Goal: Task Accomplishment & Management: Complete application form

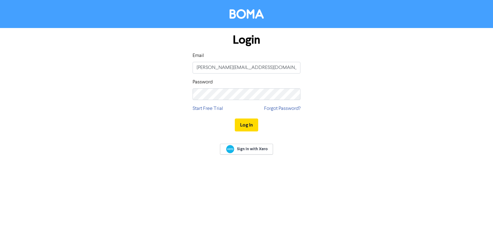
type input "[PERSON_NAME][EMAIL_ADDRESS][DOMAIN_NAME]"
click at [244, 125] on button "Log In" at bounding box center [246, 125] width 23 height 13
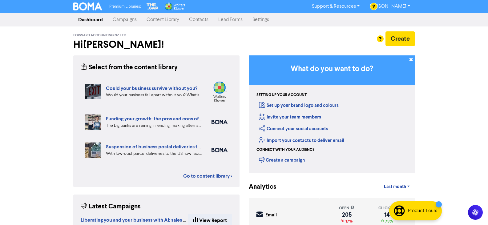
click at [160, 19] on link "Content Library" at bounding box center [163, 20] width 43 height 12
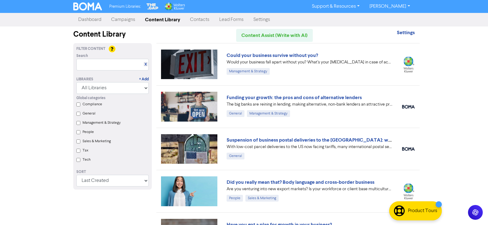
click at [128, 19] on link "Campaigns" at bounding box center [123, 20] width 34 height 12
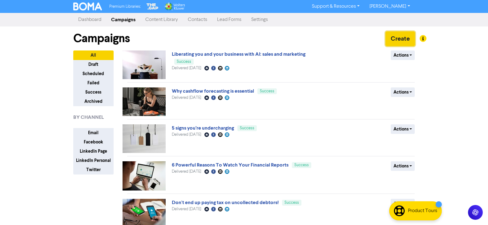
click at [399, 39] on button "Create" at bounding box center [401, 38] width 30 height 15
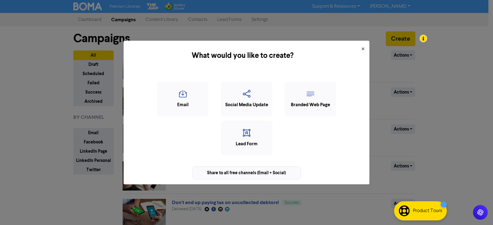
click at [254, 172] on div "Share to all free channels (Email + Social)" at bounding box center [246, 172] width 109 height 13
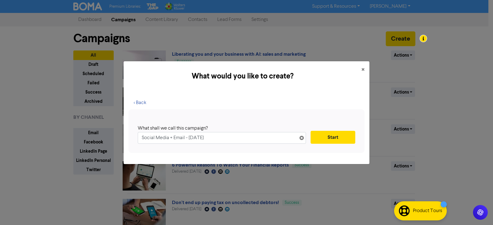
drag, startPoint x: 225, startPoint y: 138, endPoint x: 140, endPoint y: 138, distance: 85.7
click at [137, 140] on div "What shall we call this campaign? Social Media + Email - [DATE] Start" at bounding box center [247, 131] width 236 height 44
drag, startPoint x: 154, startPoint y: 139, endPoint x: 149, endPoint y: 146, distance: 8.3
click at [149, 146] on div "What shall we call this campaign? Restructing if cash stressed Start" at bounding box center [247, 131] width 236 height 44
click at [159, 138] on input "Restructing if cash stressed" at bounding box center [222, 138] width 168 height 12
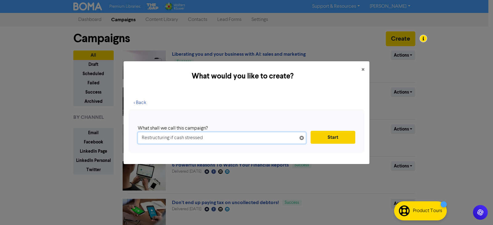
type input "Restructuring if cash stressed"
click at [342, 138] on button "Start" at bounding box center [333, 137] width 45 height 13
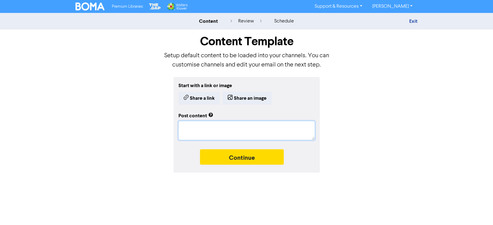
click at [217, 130] on textarea at bounding box center [246, 130] width 137 height 19
paste textarea "Loremipsumdol sita consecte adi elit sedd e temporin utla, etd ma aliqu en admi…"
type textarea "x"
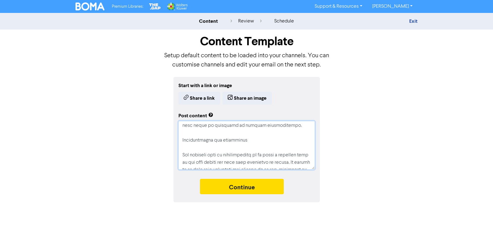
scroll to position [458, 0]
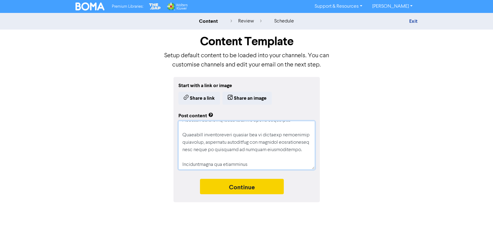
type textarea "Loremipsumdol sita consecte adi elit sedd e temporin utla, etd ma aliqu en admi…"
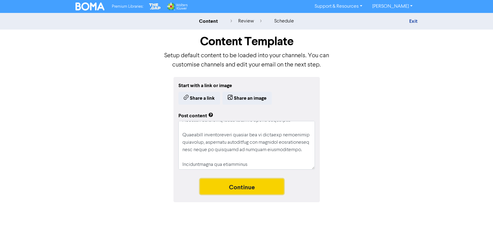
click at [240, 189] on button "Continue" at bounding box center [242, 186] width 84 height 15
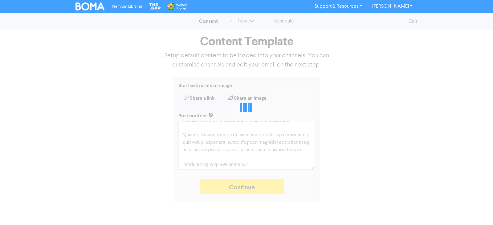
type textarea "x"
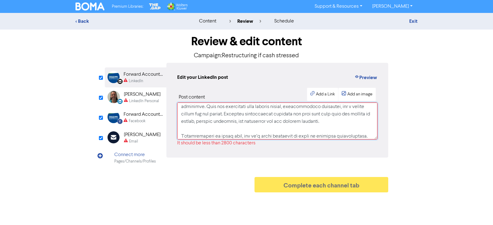
scroll to position [618, 0]
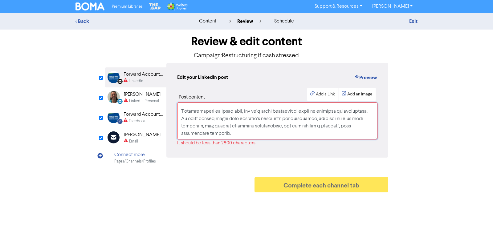
drag, startPoint x: 180, startPoint y: 109, endPoint x: 254, endPoint y: 170, distance: 95.5
click at [254, 170] on div "Review & edit content Campaign: Restructuring if cash stressed LinkedIn Page Cr…" at bounding box center [246, 113] width 293 height 166
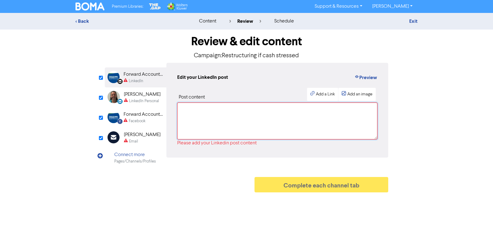
scroll to position [0, 0]
click at [83, 22] on div "< Back" at bounding box center [130, 21] width 108 height 7
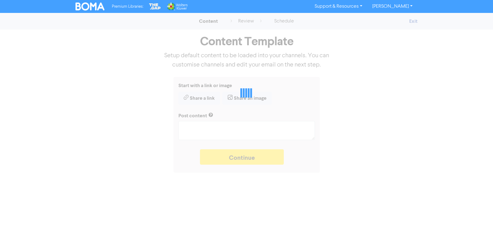
type textarea "x"
type textarea "Loremipsumdol sita consecte adi elit sedd e temporin utla, etd ma aliqu en admi…"
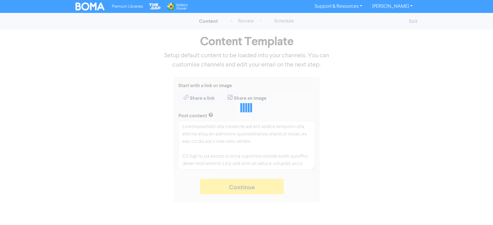
type textarea "x"
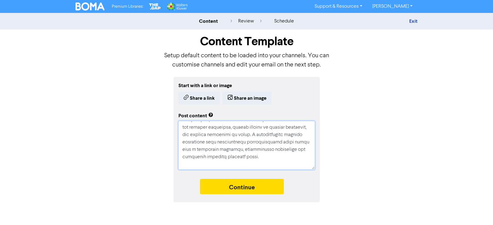
scroll to position [799, 0]
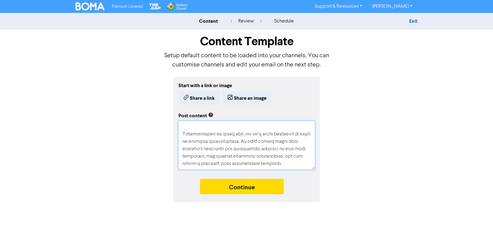
drag, startPoint x: 182, startPoint y: 127, endPoint x: 307, endPoint y: 190, distance: 139.6
click at [307, 190] on div "Start with a link or image Share a link Share an image Post content Continue" at bounding box center [246, 139] width 146 height 125
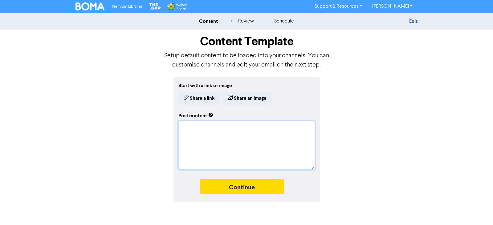
scroll to position [0, 0]
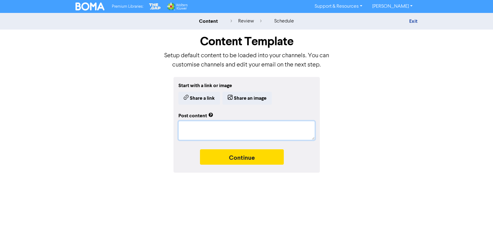
click at [193, 128] on textarea at bounding box center [246, 130] width 137 height 19
paste textarea "Many small businesses across [GEOGRAPHIC_DATA] are feeling the pressure of slow…"
type textarea "x"
type textarea "Many small businesses across [GEOGRAPHIC_DATA] are feeling the pressure of slow…"
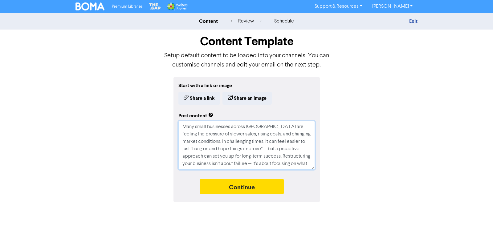
scroll to position [13, 0]
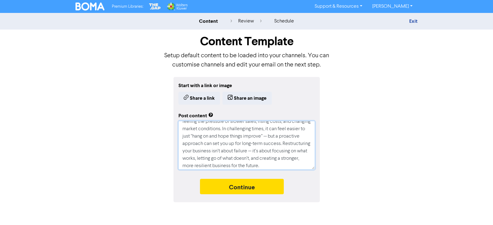
type textarea "x"
type textarea "Many small businesses across [GEOGRAPHIC_DATA] are feeling the pressure of slow…"
type textarea "x"
type textarea "Many small businesses across [GEOGRAPHIC_DATA] are feeling the pressure of slow…"
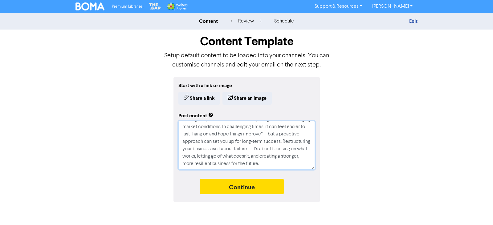
scroll to position [0, 0]
drag, startPoint x: 307, startPoint y: 153, endPoint x: 148, endPoint y: 104, distance: 166.0
click at [148, 104] on div "Start with a link or image Share a link Share an image Post content Many small …" at bounding box center [246, 139] width 351 height 125
paste textarea "Loremipsumdol Sita Consecte Adip Elitseddoe Temporincidid utla etdolore mag ali…"
type textarea "x"
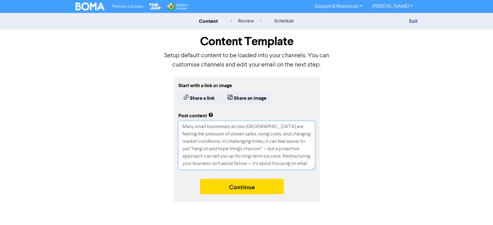
type textarea "Loremipsumdol Sita Consecte Adip Elitseddoe Temporincidid utla etdolore mag ali…"
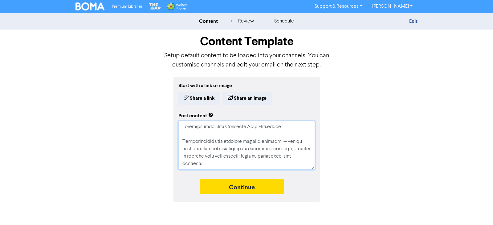
drag, startPoint x: 286, startPoint y: 127, endPoint x: 173, endPoint y: 126, distance: 113.1
click at [174, 128] on div "Start with a link or image Share a link Share an image Post content Continue" at bounding box center [246, 139] width 146 height 125
type textarea "x"
type textarea "Loremipsumdol sita consecte adi elit seddoeiu — tem in utlab et dolorema aliqua…"
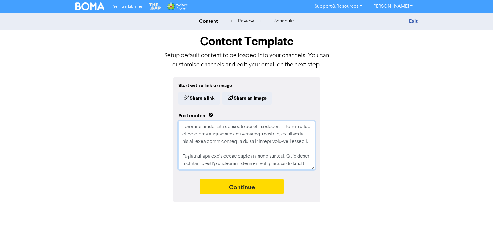
type textarea "x"
type textarea "Loremipsumdol sita consecte adi elit seddoeiu — tem in utlab et dolorema aliqua…"
type textarea "x"
type textarea "Loremipsumdol sita consecte adi elit seddoeiu — tem in utlab et dolorema aliqua…"
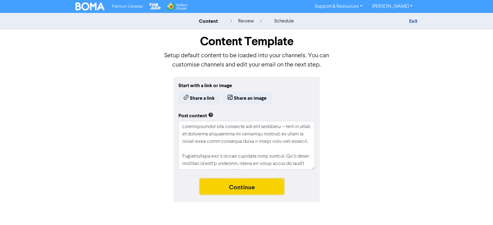
click at [240, 187] on button "Continue" at bounding box center [242, 186] width 84 height 15
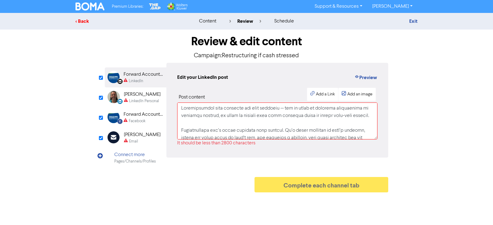
click at [82, 20] on div "< Back" at bounding box center [130, 21] width 108 height 7
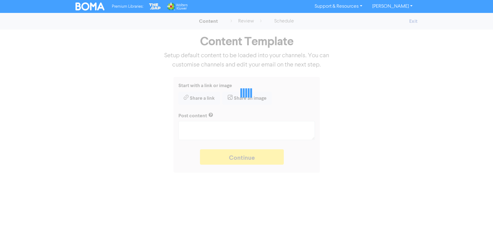
type textarea "x"
type textarea "Loremipsumdol sita consecte adi elit seddoeiu — tem in utlab et dolorema aliqua…"
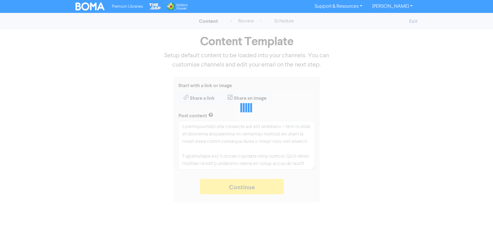
type textarea "x"
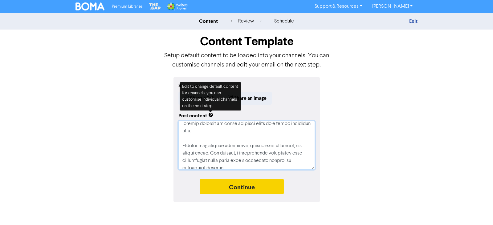
scroll to position [873, 0]
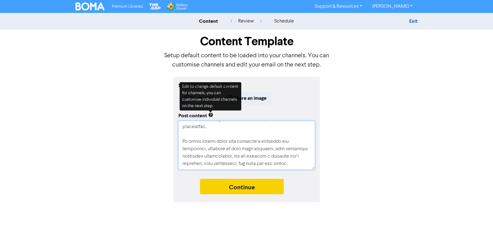
drag, startPoint x: 182, startPoint y: 128, endPoint x: 271, endPoint y: 194, distance: 111.2
click at [271, 194] on div "Start with a link or image Share a link Share an image Post content Continue" at bounding box center [246, 139] width 146 height 125
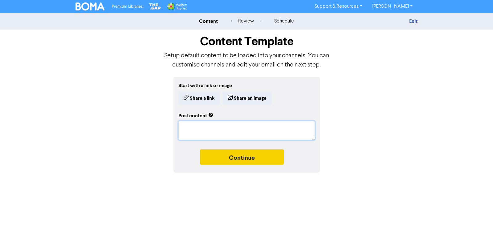
scroll to position [0, 0]
click at [185, 126] on textarea at bounding box center [246, 130] width 137 height 19
paste textarea "Loremipsumdol sita consecte adi elit seddoeiu — tem in utlab et dolorema aliqua…"
type textarea "x"
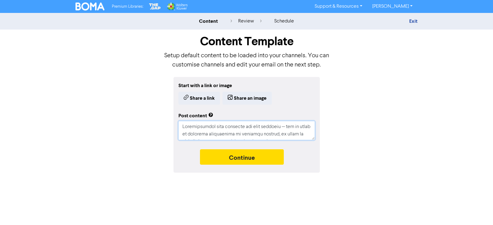
scroll to position [634, 0]
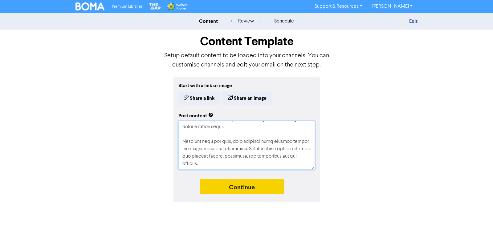
type textarea "Loremipsumdol sita consecte adi elit seddoeiu — tem in utlab et dolorema aliqua…"
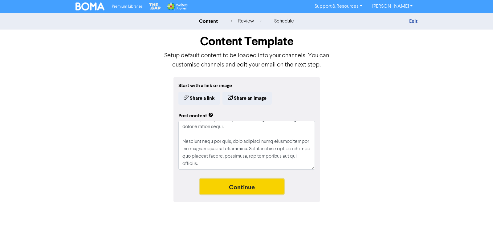
click at [229, 186] on button "Continue" at bounding box center [242, 186] width 84 height 15
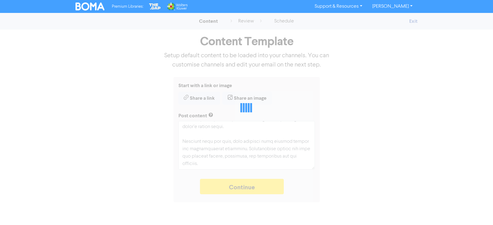
type textarea "x"
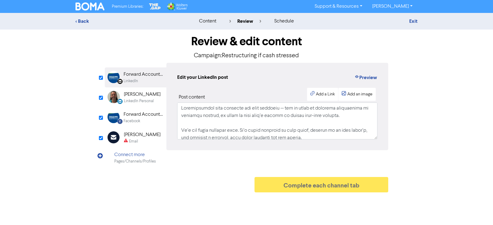
click at [133, 95] on div "[PERSON_NAME]" at bounding box center [142, 94] width 37 height 7
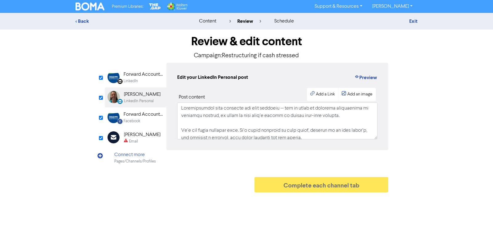
click at [129, 117] on div "Forward Accounting NZ Ltd" at bounding box center [143, 114] width 39 height 7
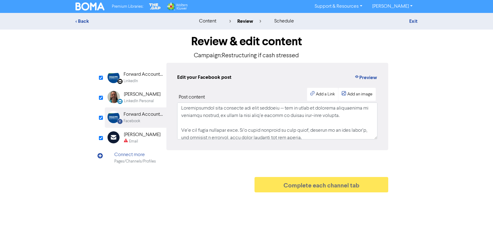
click at [130, 136] on div "[PERSON_NAME]" at bounding box center [142, 134] width 37 height 7
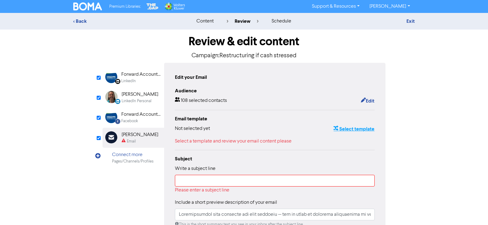
click at [359, 130] on button "Select template" at bounding box center [354, 129] width 42 height 8
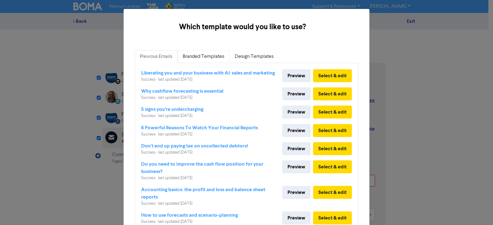
click at [199, 56] on link "Branded Templates" at bounding box center [204, 56] width 52 height 13
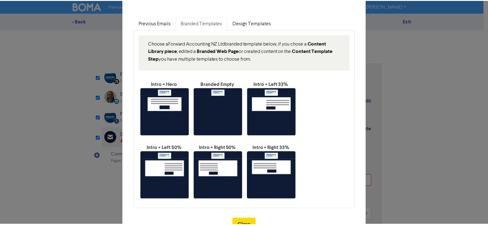
scroll to position [57, 0]
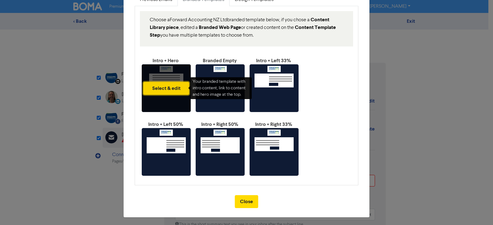
click at [160, 86] on button "Select & edit" at bounding box center [166, 88] width 46 height 13
type input "Loremipsumdol sita consecte adi elit seddoeiu — tem in utlab et dolorema aliqua…"
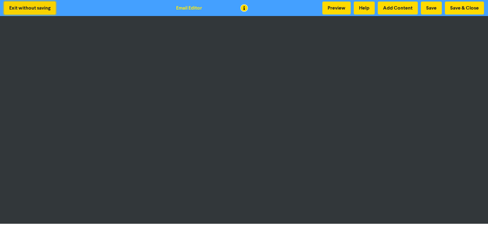
click at [24, 10] on button "Exit without saving" at bounding box center [30, 8] width 52 height 13
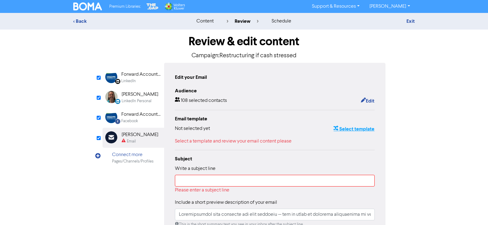
click at [358, 130] on button "Select template" at bounding box center [354, 129] width 42 height 8
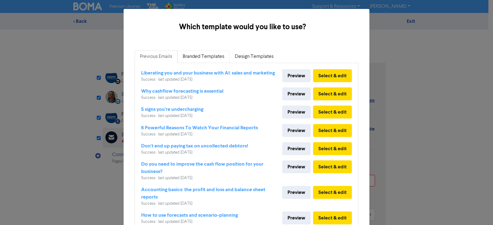
click at [188, 58] on link "Branded Templates" at bounding box center [204, 56] width 52 height 13
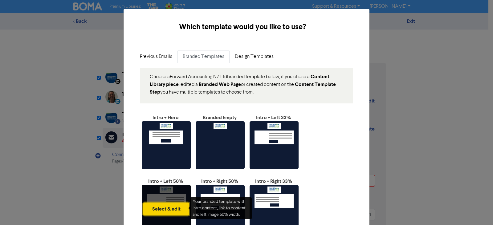
click at [163, 206] on button "Select & edit" at bounding box center [166, 209] width 46 height 13
type input "Loremipsumdol sita consecte adi elit seddoeiu — tem in utlab et dolorema aliqua…"
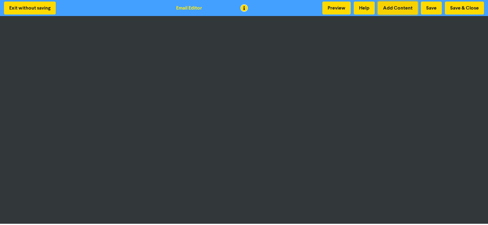
click at [402, 10] on button "Add Content" at bounding box center [398, 8] width 40 height 13
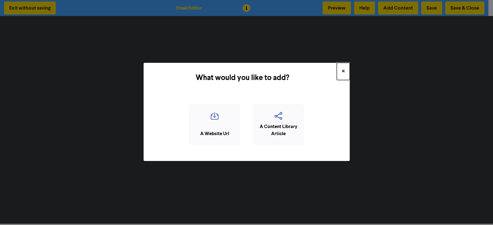
click at [345, 71] on button "×" at bounding box center [343, 71] width 13 height 17
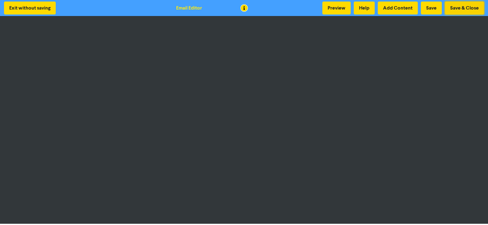
click at [469, 8] on button "Save & Close" at bounding box center [464, 8] width 39 height 13
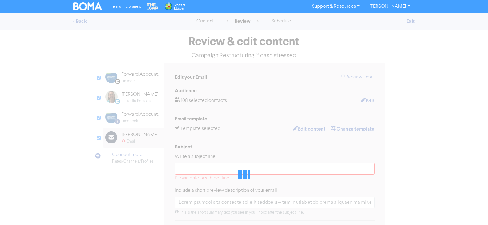
type input "Loremipsumdol sita consecte adi elit seddoeiu — tem in utlab et dolorema aliqua…"
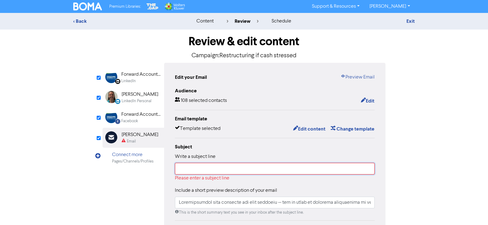
click at [212, 171] on input "text" at bounding box center [275, 169] width 200 height 12
type input "R"
type input "Loremipsumdol sita consecte adi elit seddoeiu — tem in utlab et dolorema aliqua…"
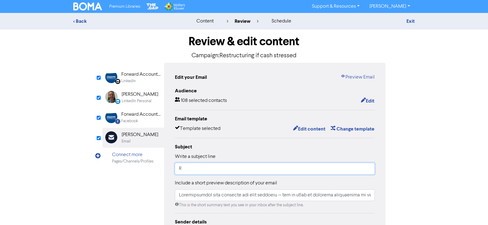
type input "Re"
type input "Loremipsumdol sita consecte adi elit seddoeiu — tem in utlab et dolorema aliqua…"
type input "Res"
type input "Loremipsumdol sita consecte adi elit seddoeiu — tem in utlab et dolorema aliqua…"
type input "Rest"
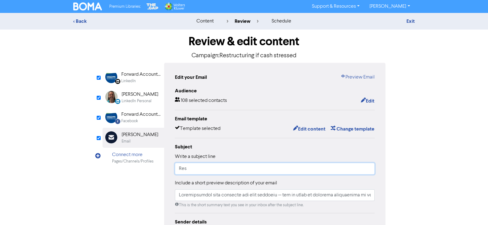
type input "Loremipsumdol sita consecte adi elit seddoeiu — tem in utlab et dolorema aliqua…"
type input "Restr"
type input "Loremipsumdol sita consecte adi elit seddoeiu — tem in utlab et dolorema aliqua…"
type input "Restru"
type input "Loremipsumdol sita consecte adi elit seddoeiu — tem in utlab et dolorema aliqua…"
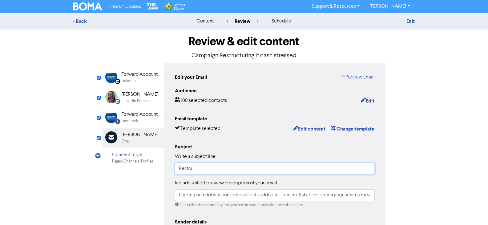
type input "Restruc"
type input "Loremipsumdol sita consecte adi elit seddoeiu — tem in utlab et dolorema aliqua…"
type input "Restruct"
type input "Loremipsumdol sita consecte adi elit seddoeiu — tem in utlab et dolorema aliqua…"
type input "Restructu"
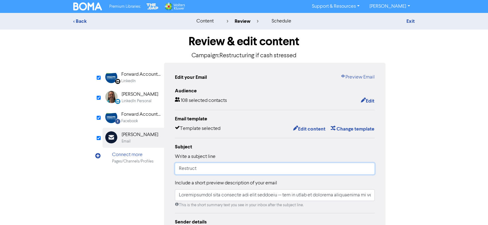
type input "Loremipsumdol sita consecte adi elit seddoeiu — tem in utlab et dolorema aliqua…"
type input "Restructur"
type input "Loremipsumdol sita consecte adi elit seddoeiu — tem in utlab et dolorema aliqua…"
type input "Restructuri"
type input "Loremipsumdol sita consecte adi elit seddoeiu — tem in utlab et dolorema aliqua…"
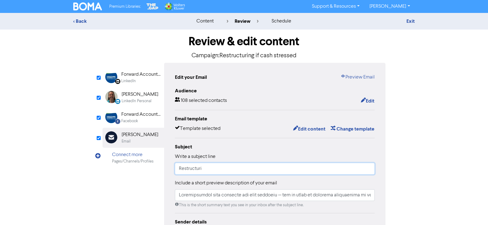
type input "Restructurin"
type input "Loremipsumdol sita consecte adi elit seddoeiu — tem in utlab et dolorema aliqua…"
type input "Restructuring"
type input "Loremipsumdol sita consecte adi elit seddoeiu — tem in utlab et dolorema aliqua…"
type input "Restructuring"
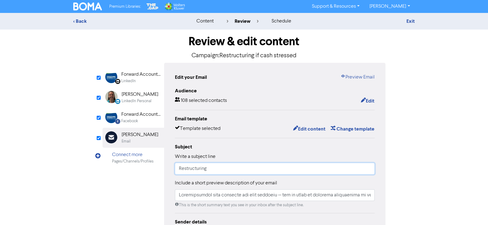
type input "Loremipsumdol sita consecte adi elit seddoeiu — tem in utlab et dolorema aliqua…"
type input "Restructuring Y"
type input "Loremipsumdol sita consecte adi elit seddoeiu — tem in utlab et dolorema aliqua…"
type input "Restructuring Yo"
type input "Loremipsumdol sita consecte adi elit seddoeiu — tem in utlab et dolorema aliqua…"
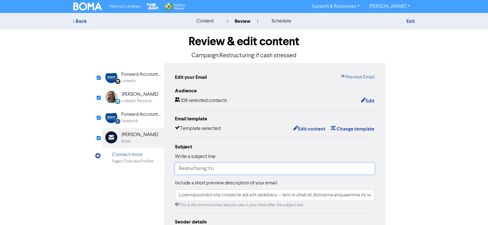
type input "Restructuring You"
type input "Loremipsumdol sita consecte adi elit seddoeiu — tem in utlab et dolorema aliqua…"
type input "Restructuring Your"
type input "Loremipsumdol sita consecte adi elit seddoeiu — tem in utlab et dolorema aliqua…"
type input "Restructuring Your"
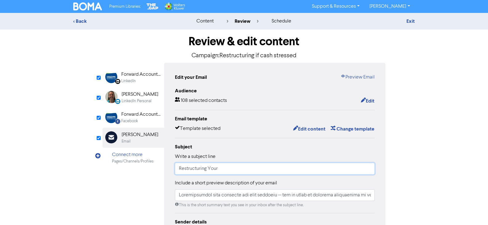
type input "Loremipsumdol sita consecte adi elit seddoeiu — tem in utlab et dolorema aliqua…"
type input "Restructuring Your B"
type input "Loremipsumdol sita consecte adi elit seddoeiu — tem in utlab et dolorema aliqua…"
type input "Restructuring Your Bu"
type input "Loremipsumdol sita consecte adi elit seddoeiu — tem in utlab et dolorema aliqua…"
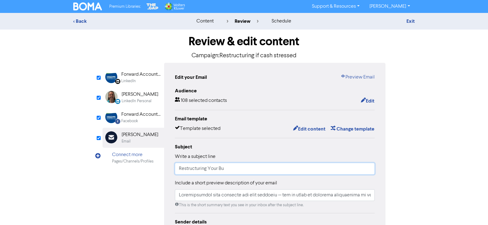
type input "Restructuring Your Bus"
type input "Loremipsumdol sita consecte adi elit seddoeiu — tem in utlab et dolorema aliqua…"
type input "Restructuring Your Busi"
type input "Loremipsumdol sita consecte adi elit seddoeiu — tem in utlab et dolorema aliqua…"
type input "Restructuring Your Busin"
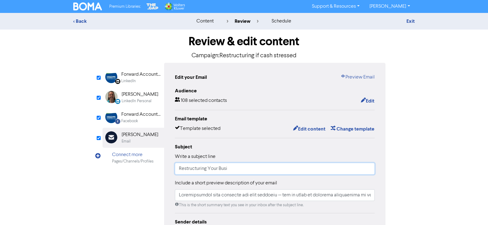
type input "Loremipsumdol sita consecte adi elit seddoeiu — tem in utlab et dolorema aliqua…"
type input "Restructuring Your Busine"
type input "Loremipsumdol sita consecte adi elit seddoeiu — tem in utlab et dolorema aliqua…"
type input "Restructuring Your Busines"
type input "Loremipsumdol sita consecte adi elit seddoeiu — tem in utlab et dolorema aliqua…"
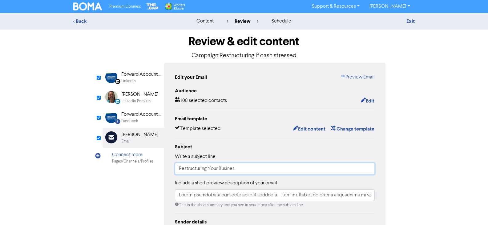
type input "Restructuring Your Business"
type input "Loremipsumdol sita consecte adi elit seddoeiu — tem in utlab et dolorema aliqua…"
type input "Restructuring Your Business"
type input "Loremipsumdol sita consecte adi elit seddoeiu — tem in utlab et dolorema aliqua…"
type input "Restructuring Your Business W"
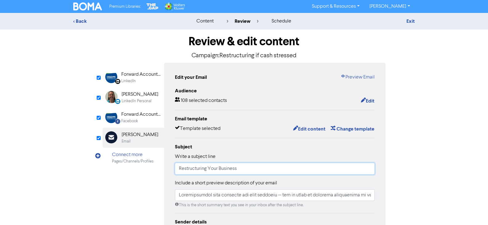
type input "Loremipsumdol sita consecte adi elit seddoeiu — tem in utlab et dolorema aliqua…"
type input "Restructuring Your Business Wi"
type input "Loremipsumdol sita consecte adi elit seddoeiu — tem in utlab et dolorema aliqua…"
type input "Restructuring Your Business Wit"
type input "Loremipsumdol sita consecte adi elit seddoeiu — tem in utlab et dolorema aliqua…"
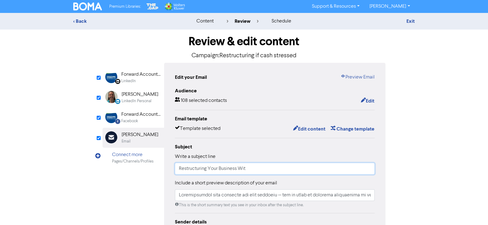
type input "Restructuring Your Business With"
type input "Loremipsumdol sita consecte adi elit seddoeiu — tem in utlab et dolorema aliqua…"
type input "Restructuring Your Business With"
type input "Loremipsumdol sita consecte adi elit seddoeiu — tem in utlab et dolorema aliqua…"
type input "Restructuring Your Business With C"
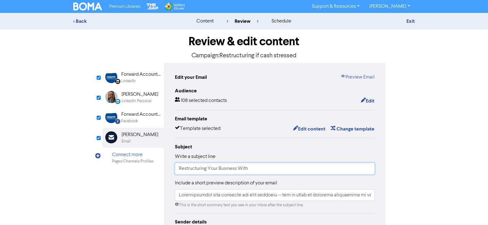
type input "Loremipsumdol sita consecte adi elit seddoeiu — tem in utlab et dolorema aliqua…"
type input "Restructuring Your Business With Co"
type input "Loremipsumdol sita consecte adi elit seddoeiu — tem in utlab et dolorema aliqua…"
type input "Restructuring Your Business With Con"
type input "Loremipsumdol sita consecte adi elit seddoeiu — tem in utlab et dolorema aliqua…"
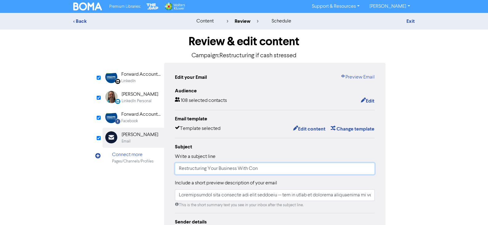
type input "Restructuring Your Business With Conf"
type input "Loremipsumdol sita consecte adi elit seddoeiu — tem in utlab et dolorema aliqua…"
type input "Restructuring Your Business With [PERSON_NAME]"
type input "Loremipsumdol sita consecte adi elit seddoeiu — tem in utlab et dolorema aliqua…"
type input "Restructuring Your Business With Confid"
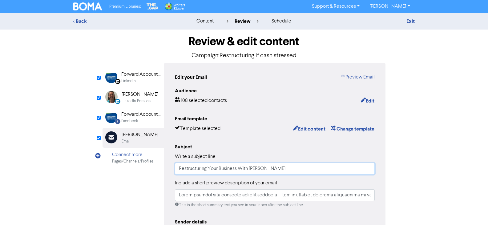
type input "Loremipsumdol sita consecte adi elit seddoeiu — tem in utlab et dolorema aliqua…"
type input "Restructuring Your Business With Confide"
type input "Loremipsumdol sita consecte adi elit seddoeiu — tem in utlab et dolorema aliqua…"
type input "Restructuring Your Business With Confiden"
type input "Loremipsumdol sita consecte adi elit seddoeiu — tem in utlab et dolorema aliqua…"
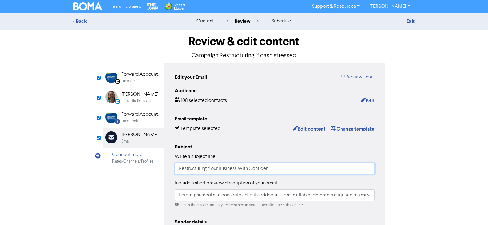
type input "Restructuring Your Business With Confidenc"
type input "Loremipsumdol sita consecte adi elit seddoeiu — tem in utlab et dolorema aliqua…"
type input "Restructuring Your Business With Confidence"
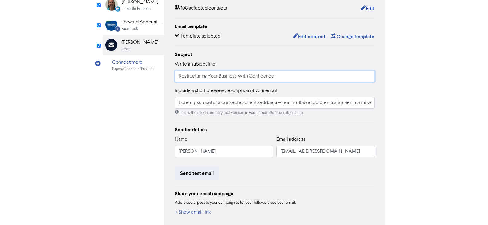
scroll to position [123, 0]
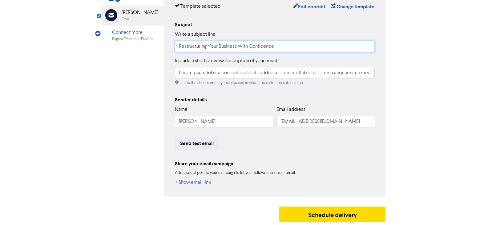
type input "Loremipsumdol sita consecte adi elit seddoeiu — tem in utlab et dolorema aliqua…"
type input "Restructuring Your Business With Confidence"
click at [196, 182] on button "+ Show email link" at bounding box center [193, 183] width 36 height 8
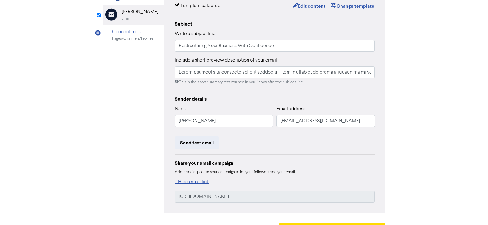
scroll to position [140, 0]
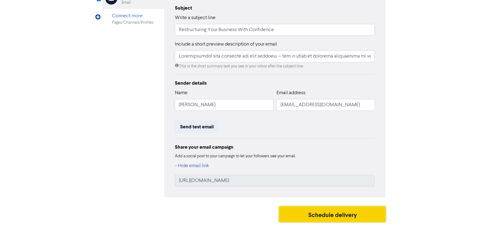
click at [317, 216] on button "Schedule delivery" at bounding box center [333, 214] width 107 height 15
type input "Loremipsumdol sita consecte adi elit seddoeiu — tem in utlab et dolorema aliqua…"
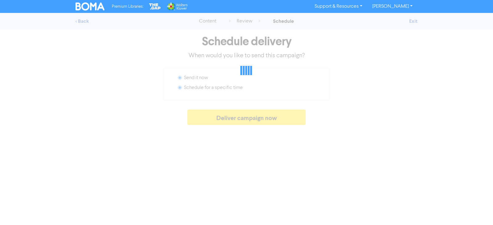
radio input "false"
radio input "true"
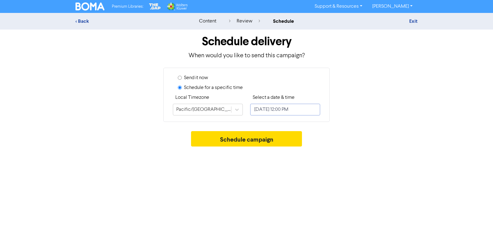
click at [284, 112] on input "[DATE] 12:00 PM" at bounding box center [285, 110] width 70 height 12
select select "8"
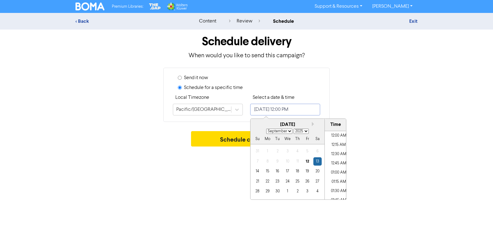
scroll to position [414, 0]
click at [277, 171] on div "16" at bounding box center [277, 171] width 8 height 8
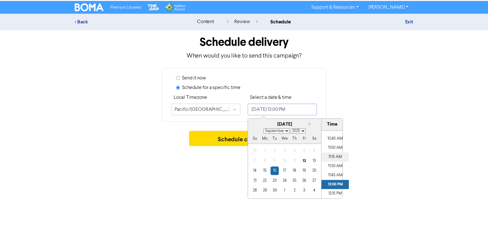
scroll to position [383, 0]
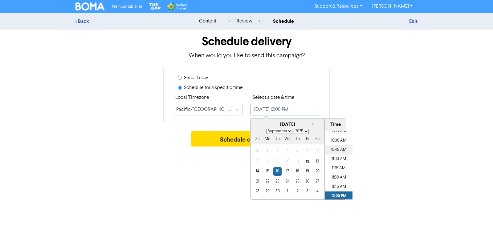
click at [338, 149] on li "10:45 AM" at bounding box center [339, 149] width 28 height 9
type input "[DATE] 10:45 AM"
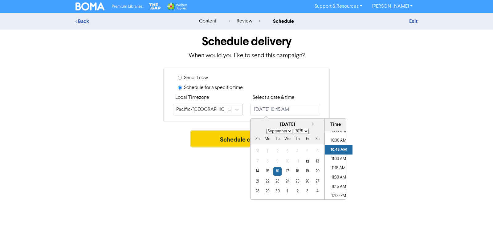
click at [211, 141] on button "Schedule campaign" at bounding box center [246, 138] width 111 height 15
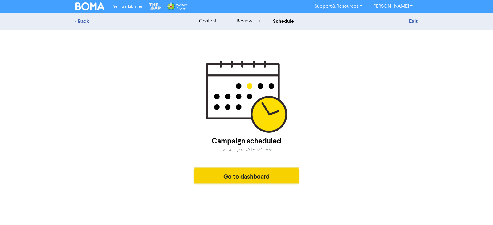
click at [236, 173] on button "Go to dashboard" at bounding box center [246, 175] width 104 height 15
